Goal: Find specific page/section: Find specific page/section

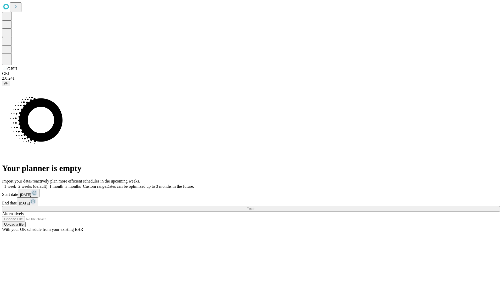
click at [255, 207] on span "Fetch" at bounding box center [251, 209] width 9 height 4
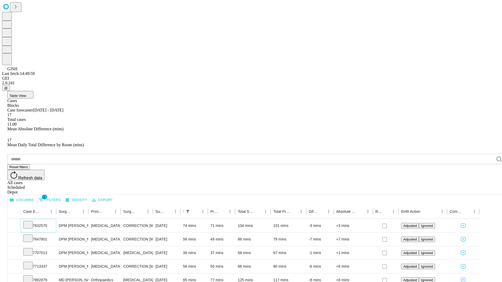
click at [31, 222] on icon at bounding box center [27, 224] width 5 height 5
